Goal: Information Seeking & Learning: Learn about a topic

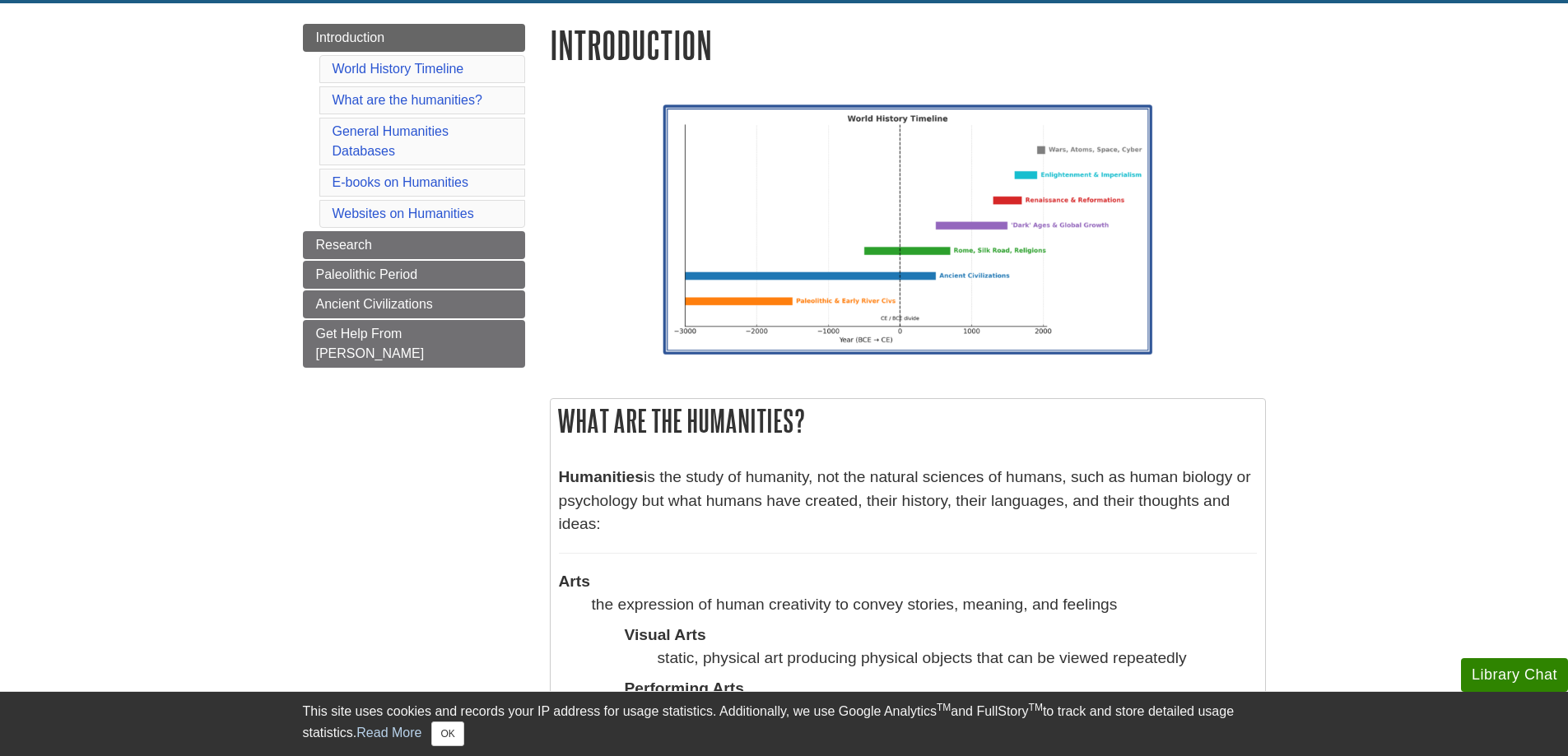
scroll to position [227, 0]
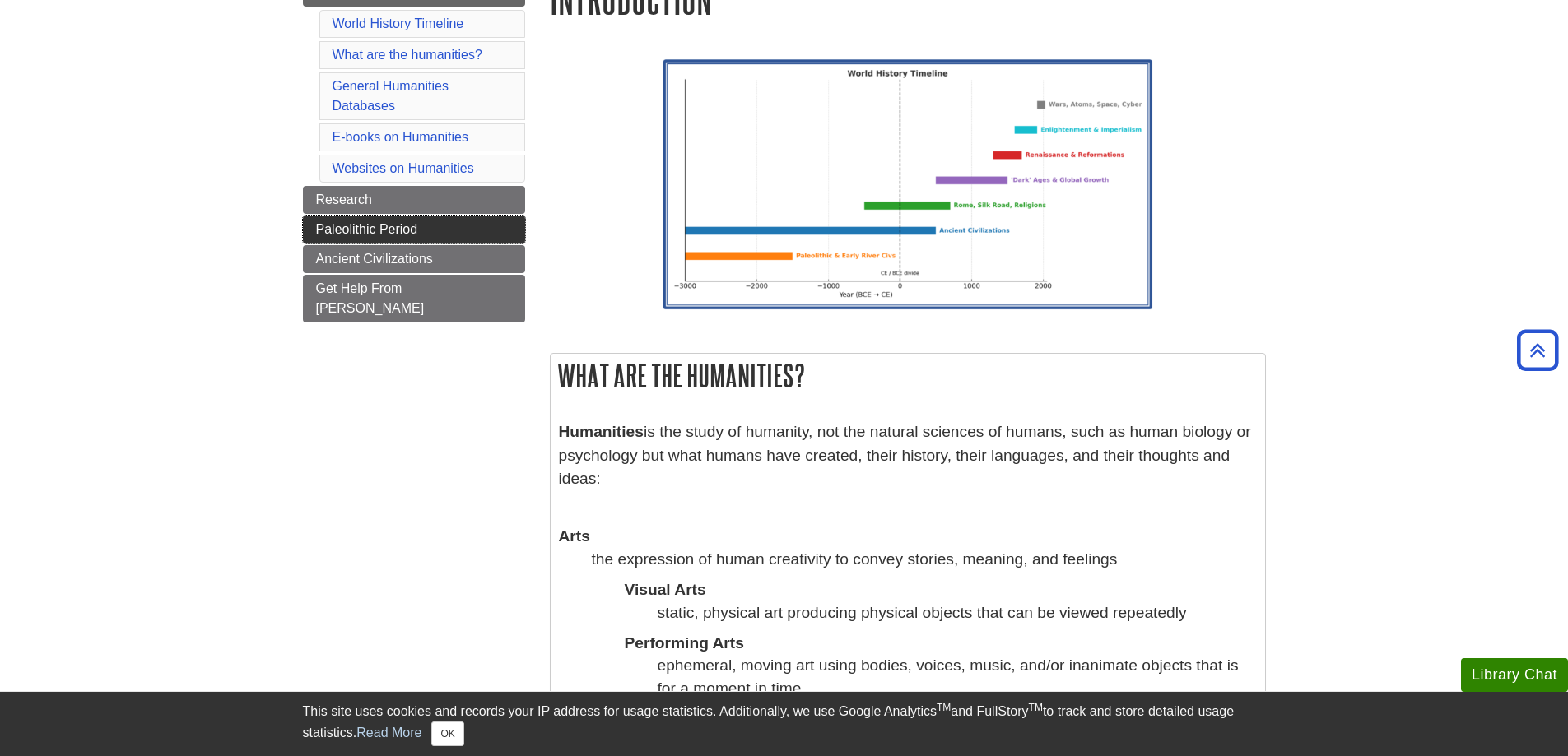
click at [394, 228] on span "Paleolithic Period" at bounding box center [367, 228] width 102 height 14
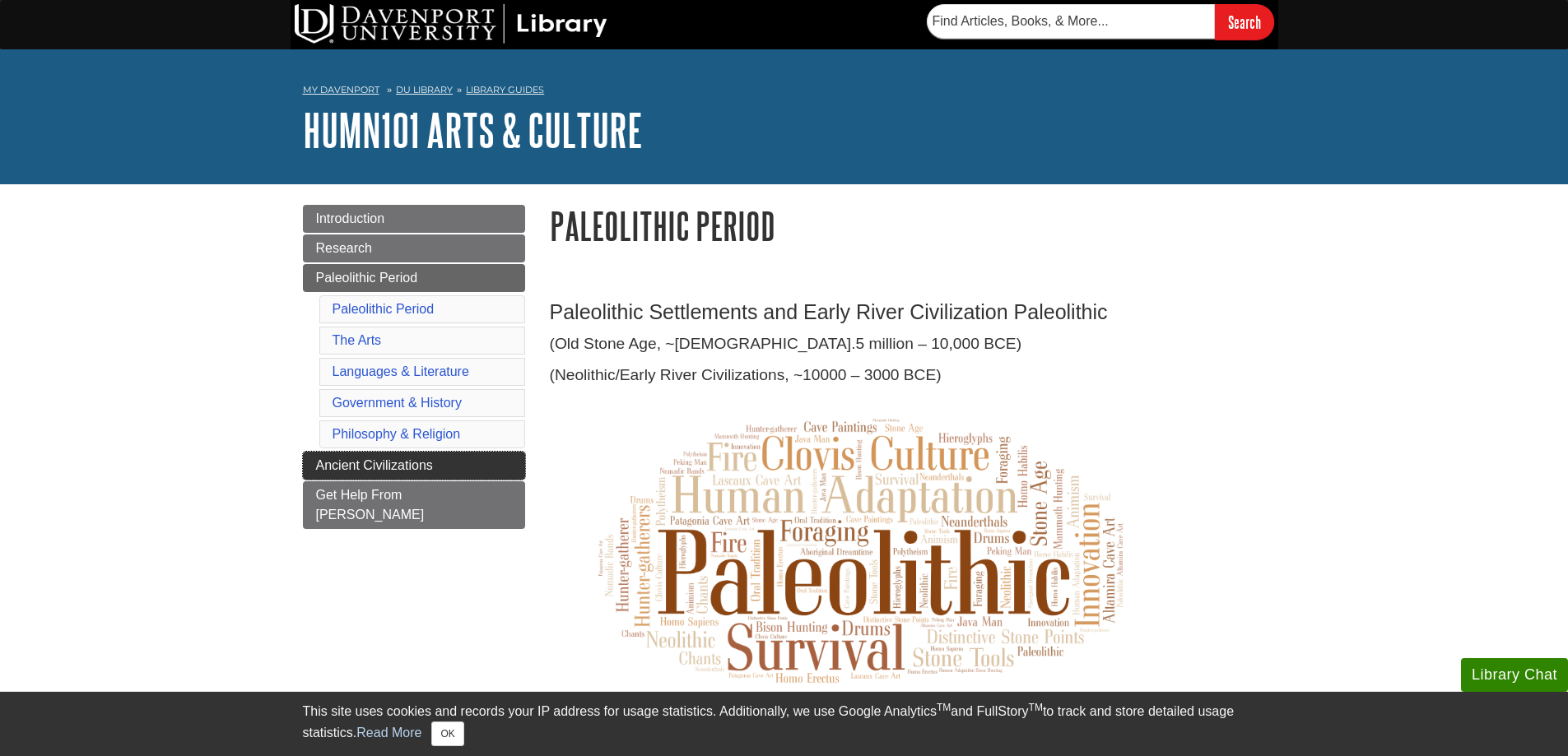
click at [387, 464] on span "Ancient Civilizations" at bounding box center [375, 465] width 117 height 14
